Goal: Task Accomplishment & Management: Use online tool/utility

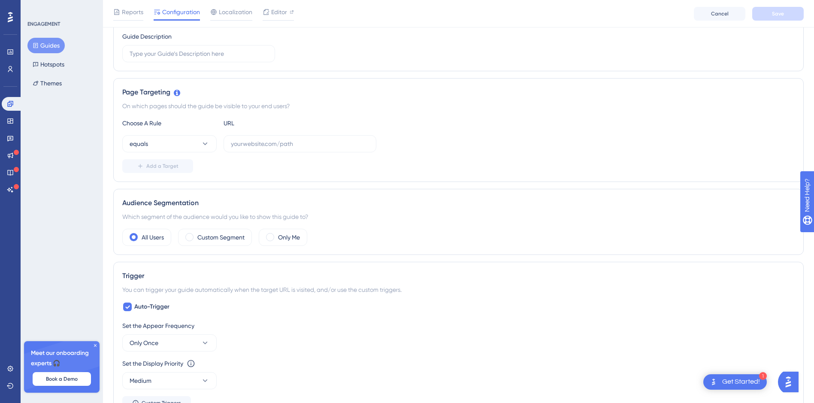
scroll to position [129, 0]
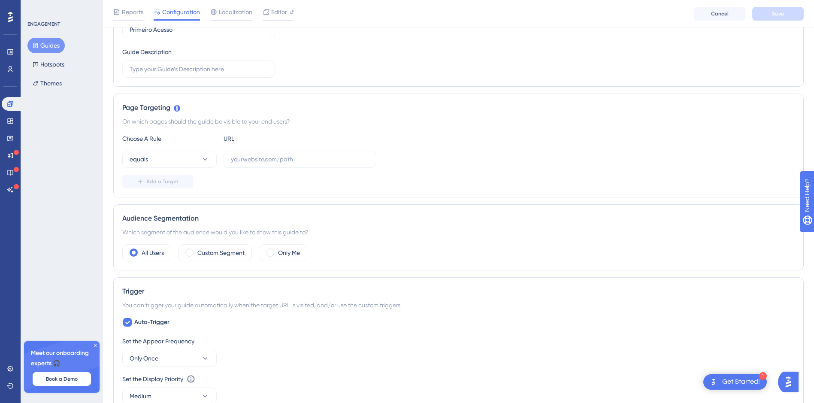
click at [265, 151] on html "✨ Save My Spot!✨" at bounding box center [411, 65] width 820 height 171
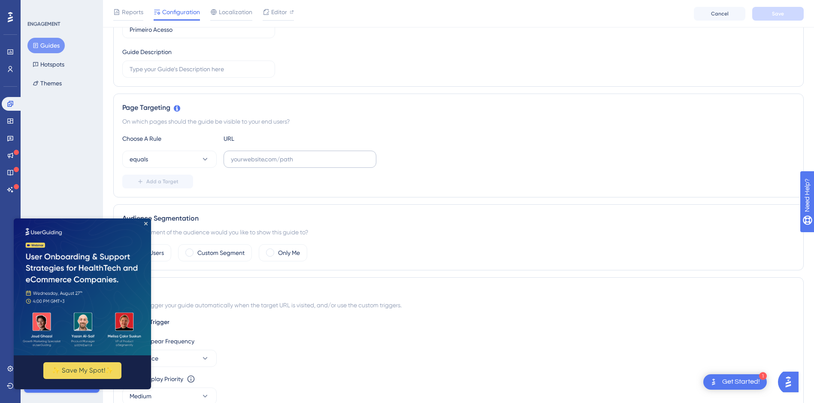
click at [280, 164] on label at bounding box center [299, 159] width 153 height 17
click at [280, 164] on input "text" at bounding box center [300, 158] width 138 height 9
paste input "[URL][DOMAIN_NAME]"
type input "[URL][DOMAIN_NAME]"
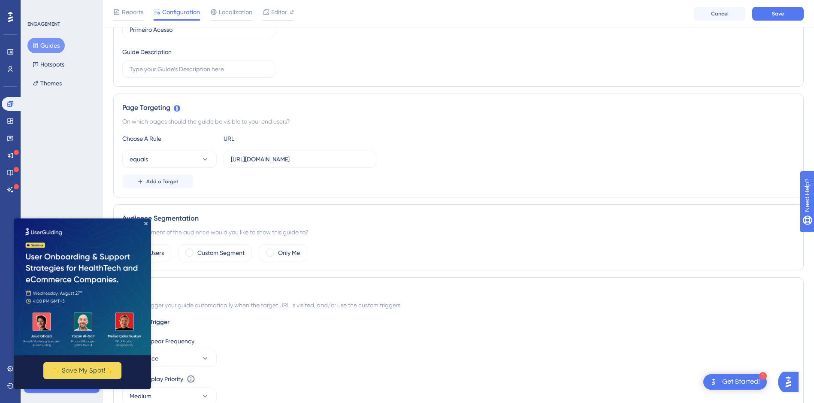
click at [144, 223] on img at bounding box center [82, 286] width 137 height 137
click at [148, 222] on img at bounding box center [82, 286] width 137 height 137
click at [170, 187] on button "Add a Target" at bounding box center [157, 182] width 71 height 14
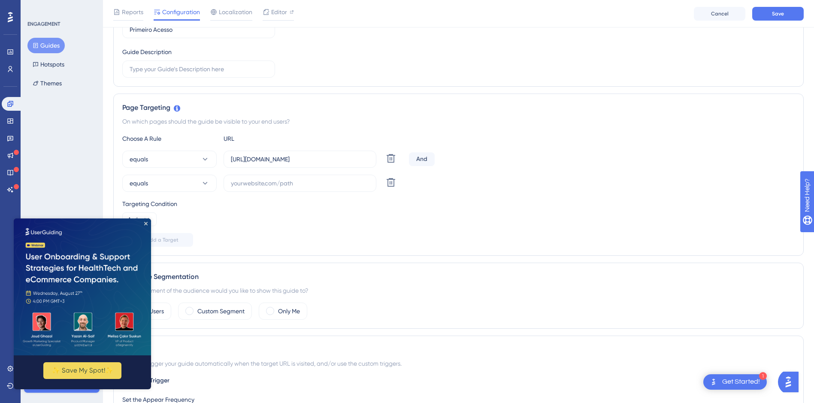
click at [380, 216] on div "Targeting Condition And" at bounding box center [458, 212] width 672 height 27
click at [389, 166] on button at bounding box center [390, 158] width 15 height 15
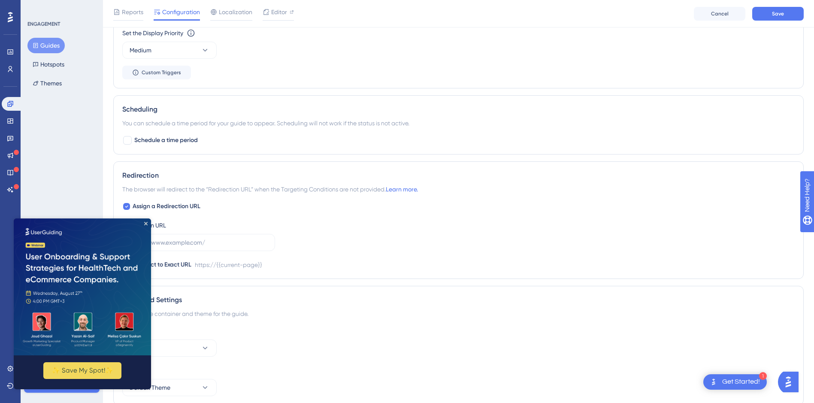
scroll to position [511, 0]
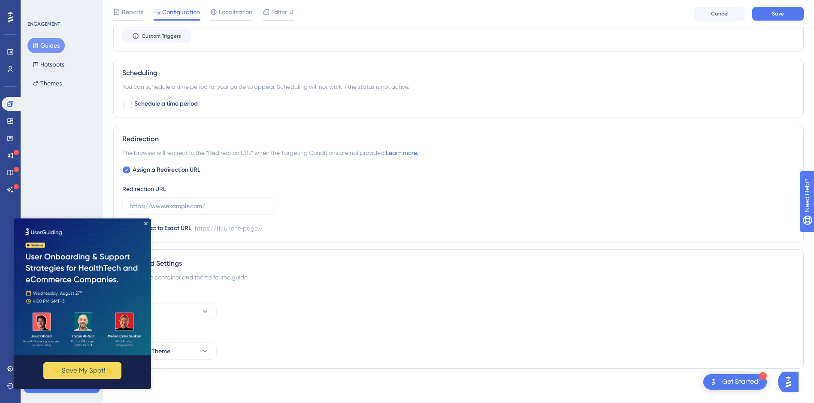
click at [145, 220] on img at bounding box center [82, 286] width 137 height 137
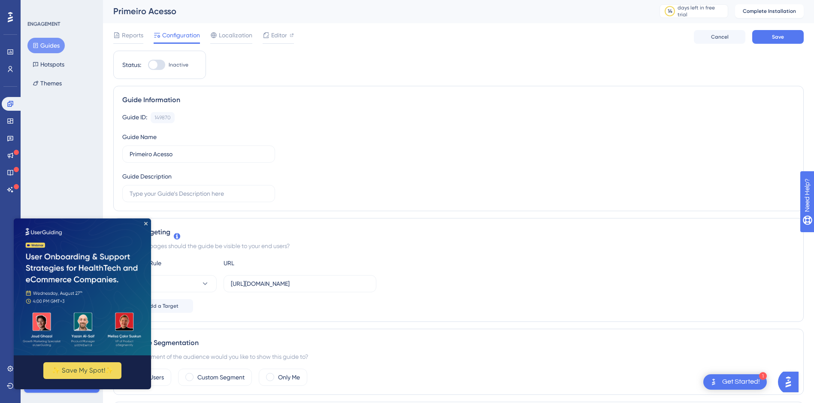
scroll to position [0, 0]
click at [247, 38] on span "Localization" at bounding box center [235, 36] width 33 height 10
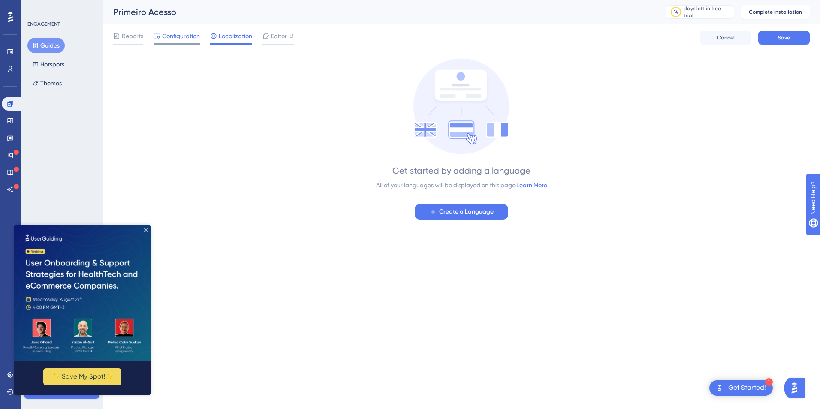
click at [181, 38] on span "Configuration" at bounding box center [181, 36] width 38 height 10
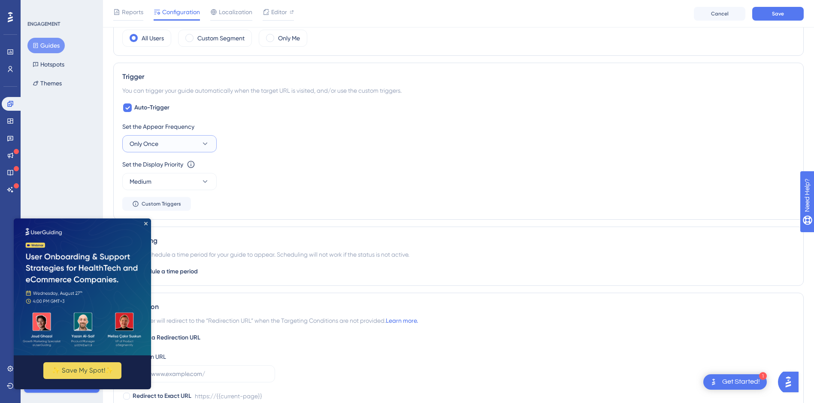
click at [185, 150] on button "Only Once" at bounding box center [169, 143] width 94 height 17
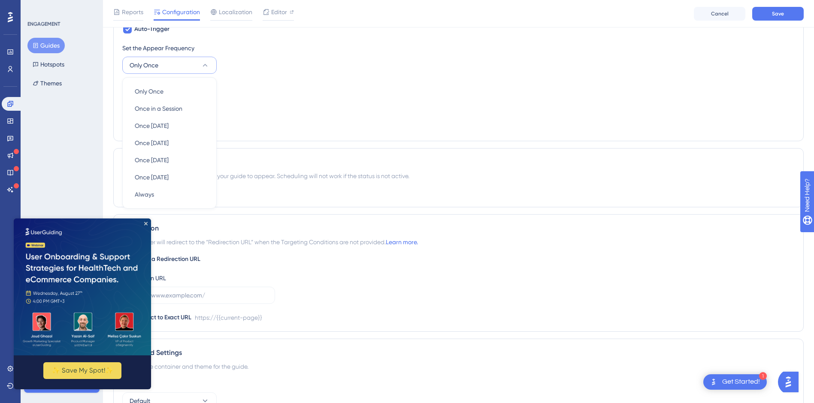
scroll to position [406, 0]
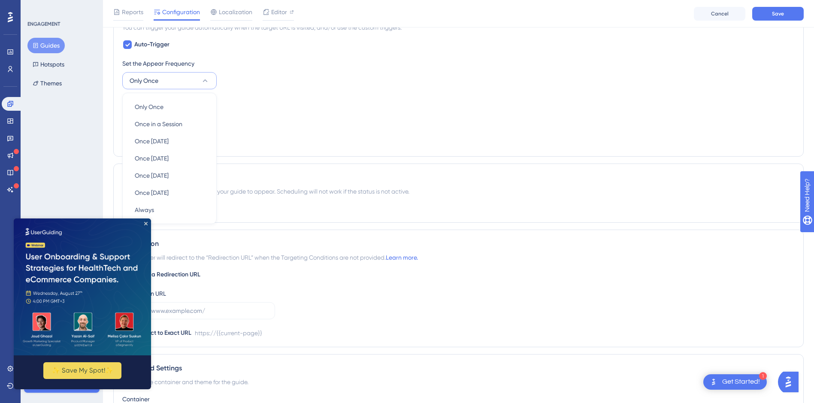
click at [295, 89] on div "Set the Appear Frequency Only Once Only Once Only Once Once in a Session Once i…" at bounding box center [458, 102] width 672 height 89
click at [197, 123] on button "Medium" at bounding box center [169, 118] width 94 height 17
click at [177, 176] on div "High High" at bounding box center [169, 178] width 69 height 17
click at [196, 123] on button "High" at bounding box center [169, 118] width 94 height 17
click at [185, 190] on div "Highest Highest" at bounding box center [169, 195] width 69 height 17
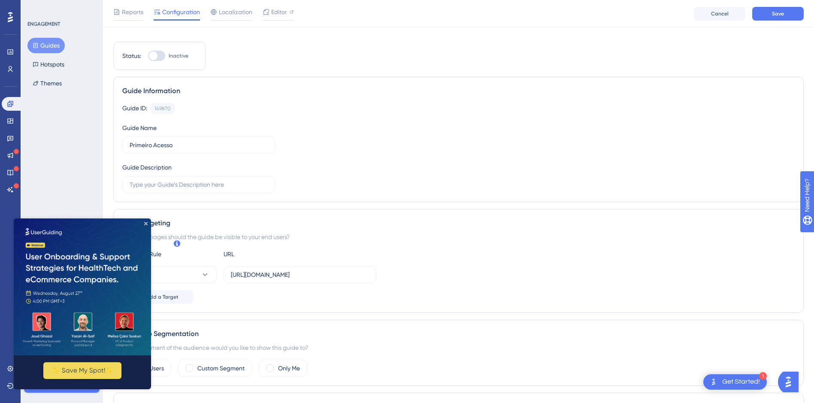
scroll to position [0, 0]
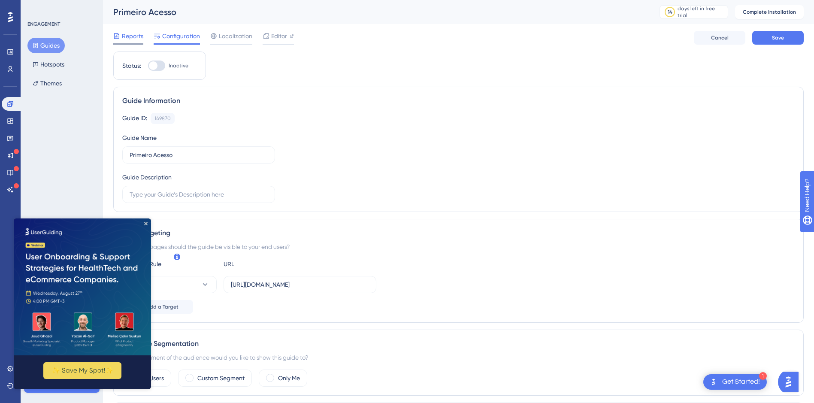
click at [115, 43] on div "Reports" at bounding box center [128, 38] width 30 height 14
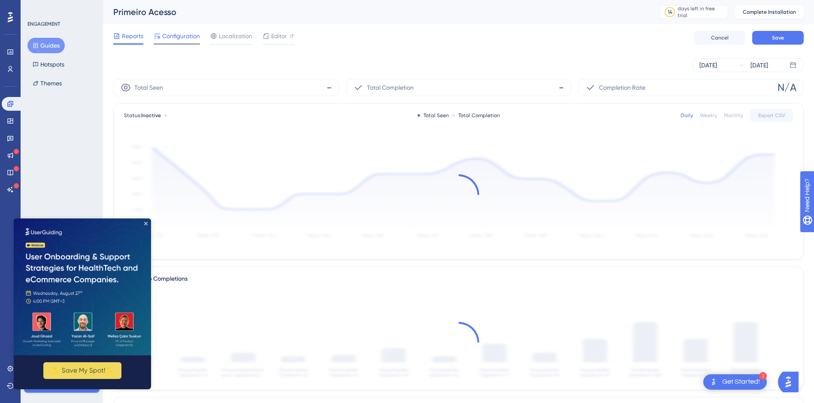
click at [186, 36] on span "Configuration" at bounding box center [181, 36] width 38 height 10
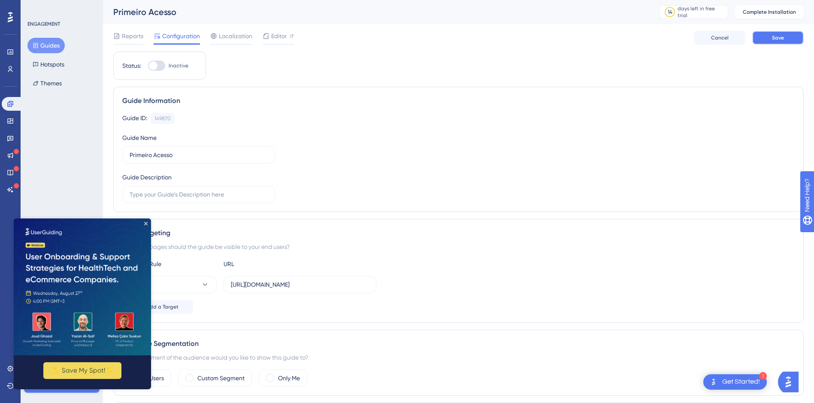
click at [780, 34] on button "Save" at bounding box center [777, 38] width 51 height 14
click at [145, 221] on icon "Close Preview" at bounding box center [145, 222] width 3 height 3
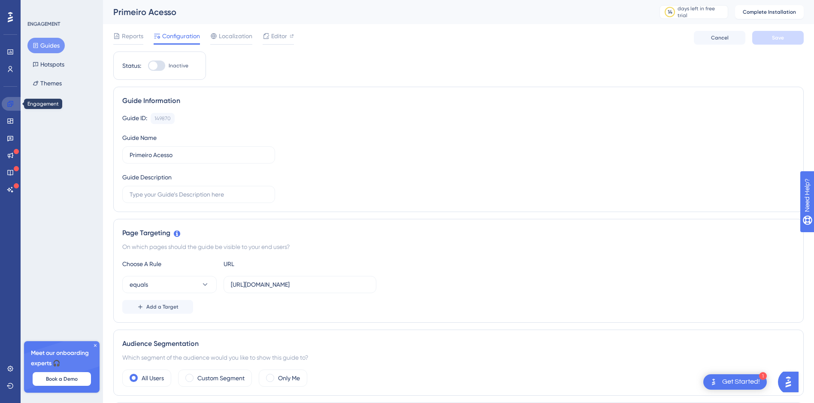
click at [16, 103] on link at bounding box center [12, 104] width 21 height 14
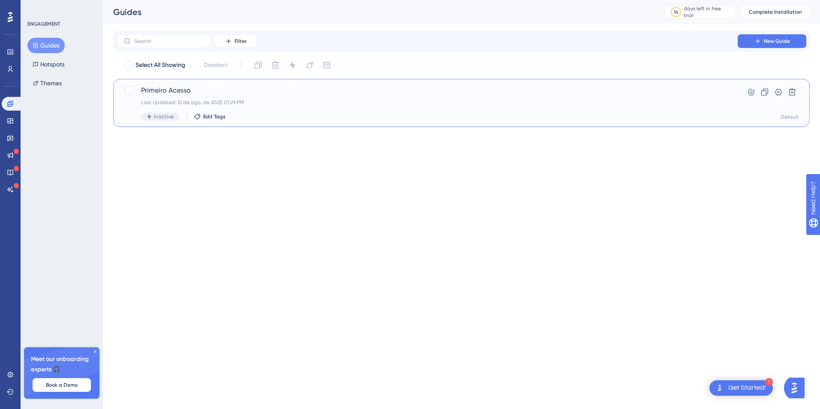
click at [179, 96] on div "Primeiro Acesso Last Updated: 12 de ago. de 2025 01:29 PM Inactive Edit Tags" at bounding box center [427, 102] width 572 height 35
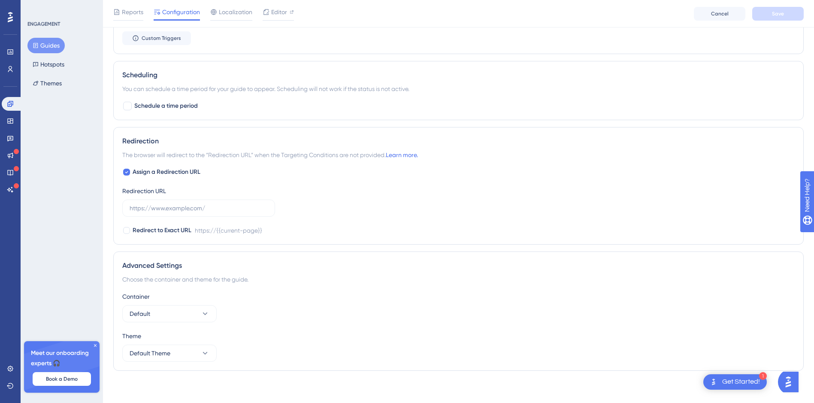
scroll to position [511, 0]
click at [733, 385] on div "Get Started!" at bounding box center [741, 381] width 38 height 9
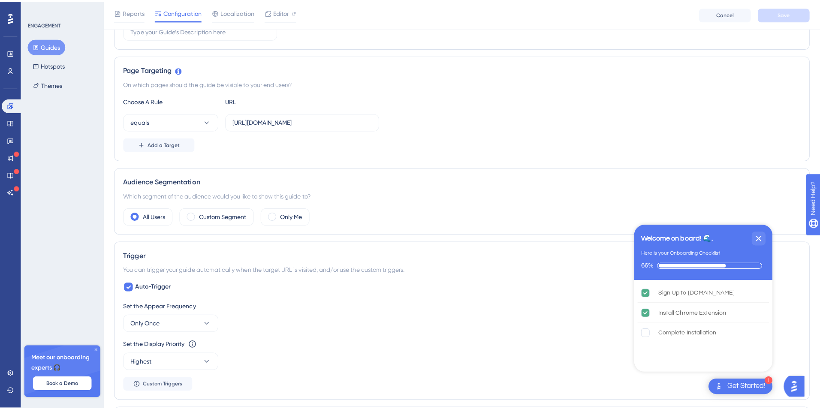
scroll to position [0, 0]
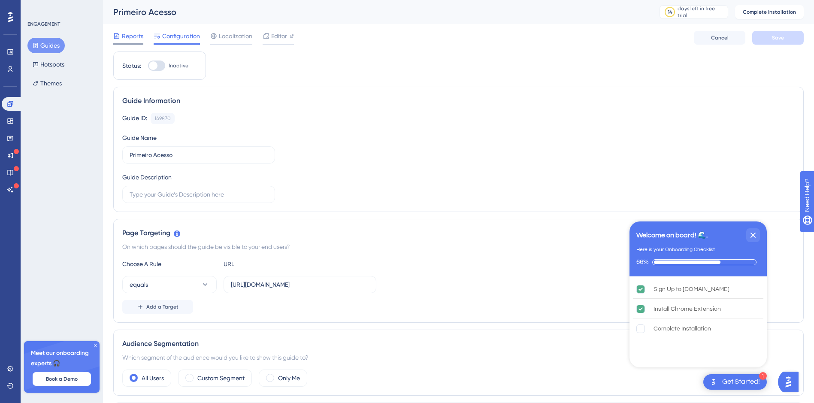
click at [130, 40] on span "Reports" at bounding box center [132, 36] width 21 height 10
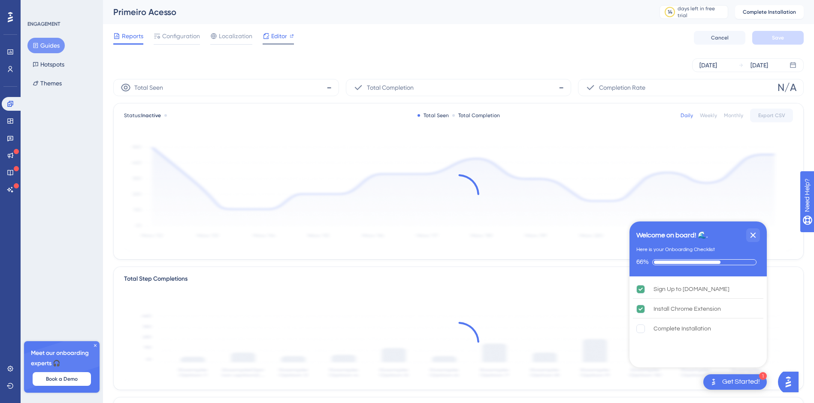
click at [280, 37] on span "Editor" at bounding box center [279, 36] width 16 height 10
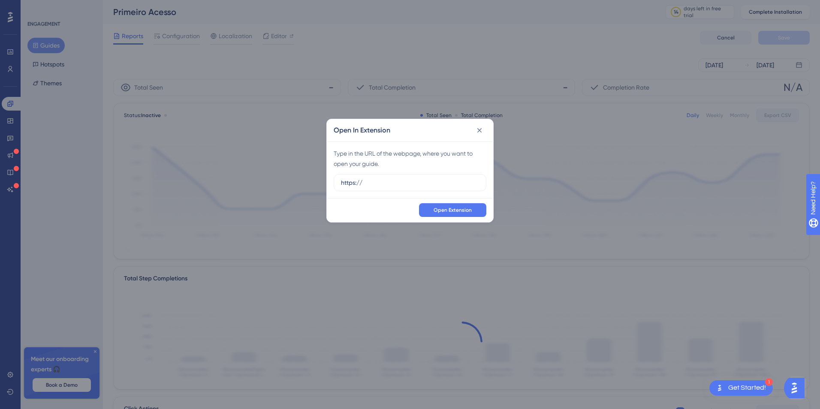
drag, startPoint x: 387, startPoint y: 181, endPoint x: 247, endPoint y: 172, distance: 140.6
click at [247, 172] on div "Open In Extension Type in the URL of the webpage, where you want to open your g…" at bounding box center [410, 204] width 820 height 409
type input "[URL][DOMAIN_NAME]"
click at [456, 212] on span "Open Extension" at bounding box center [453, 210] width 38 height 7
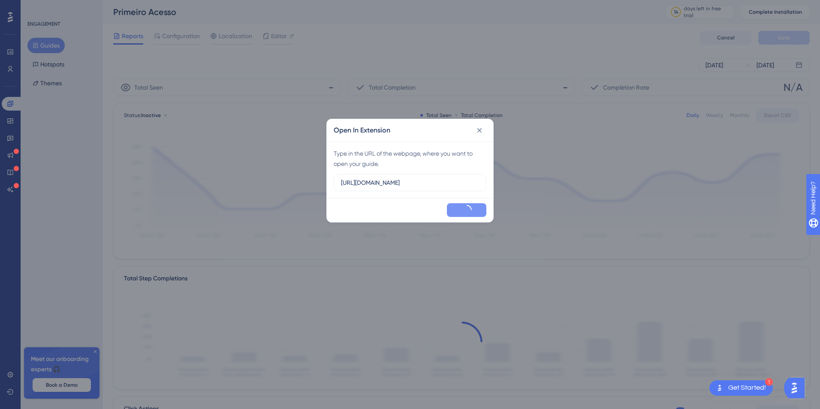
scroll to position [0, 0]
